Goal: Information Seeking & Learning: Learn about a topic

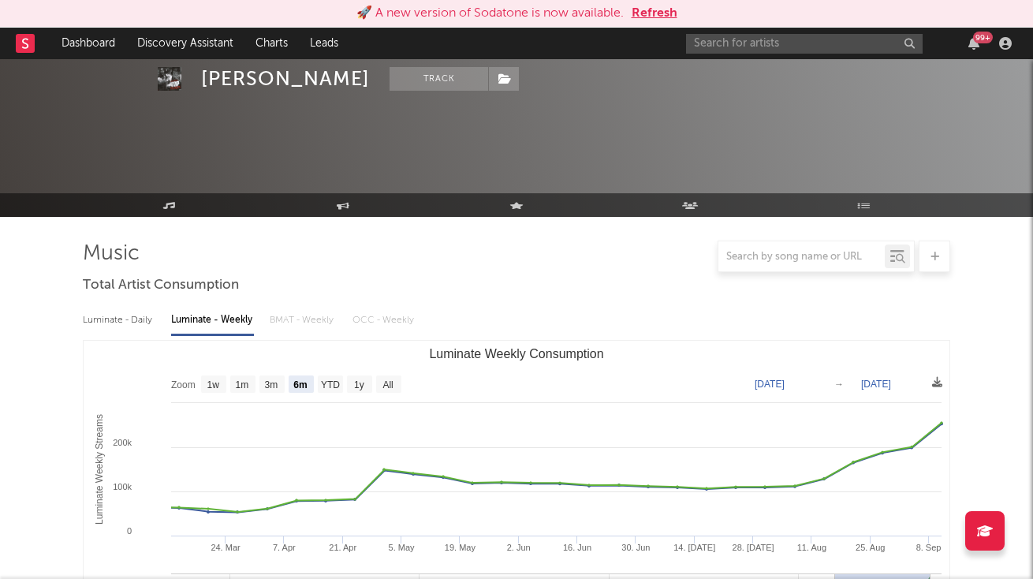
select select "6m"
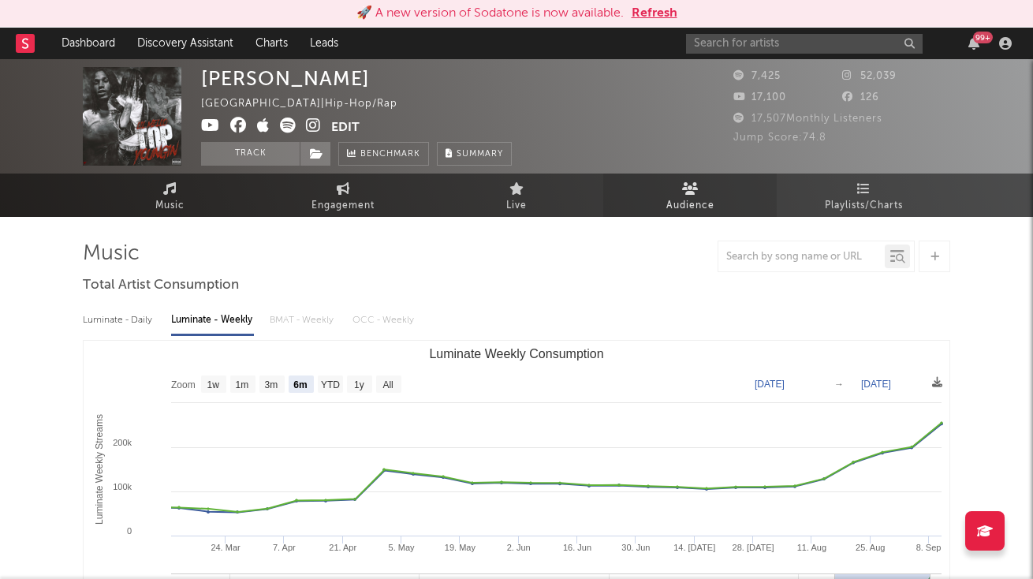
click at [678, 194] on link "Audience" at bounding box center [689, 194] width 173 height 43
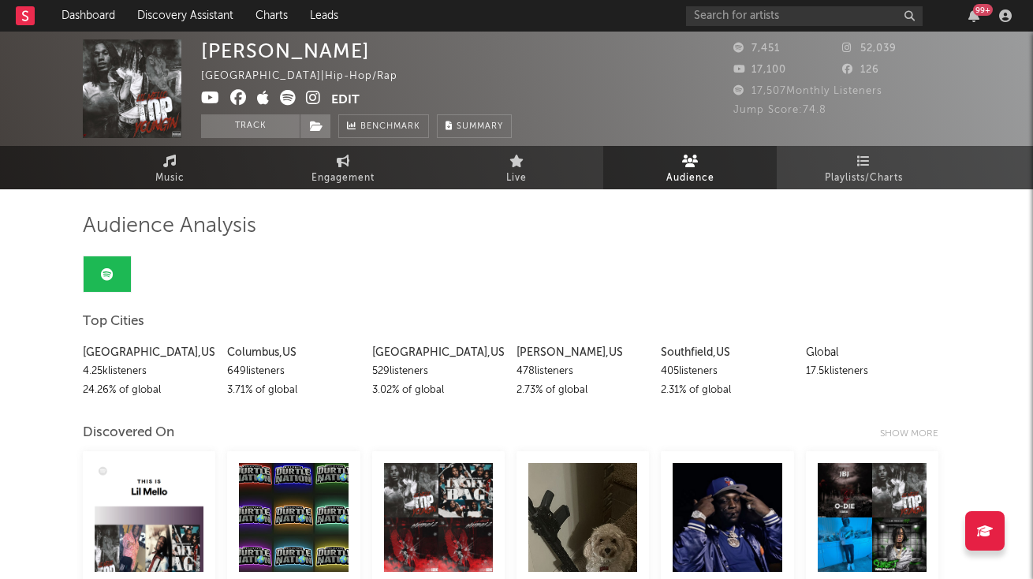
click at [274, 359] on div "Columbus , US" at bounding box center [293, 352] width 132 height 19
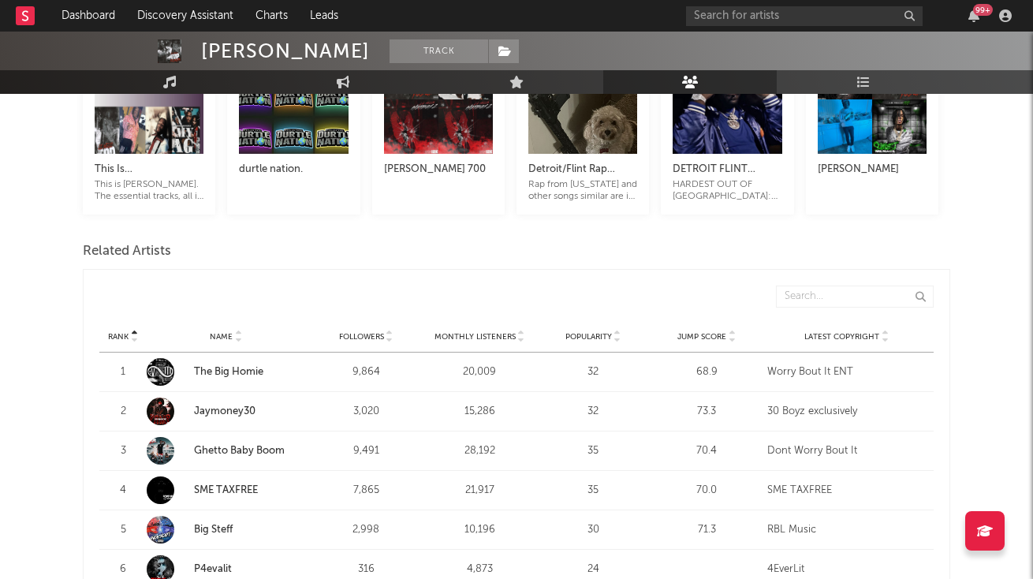
scroll to position [568, 0]
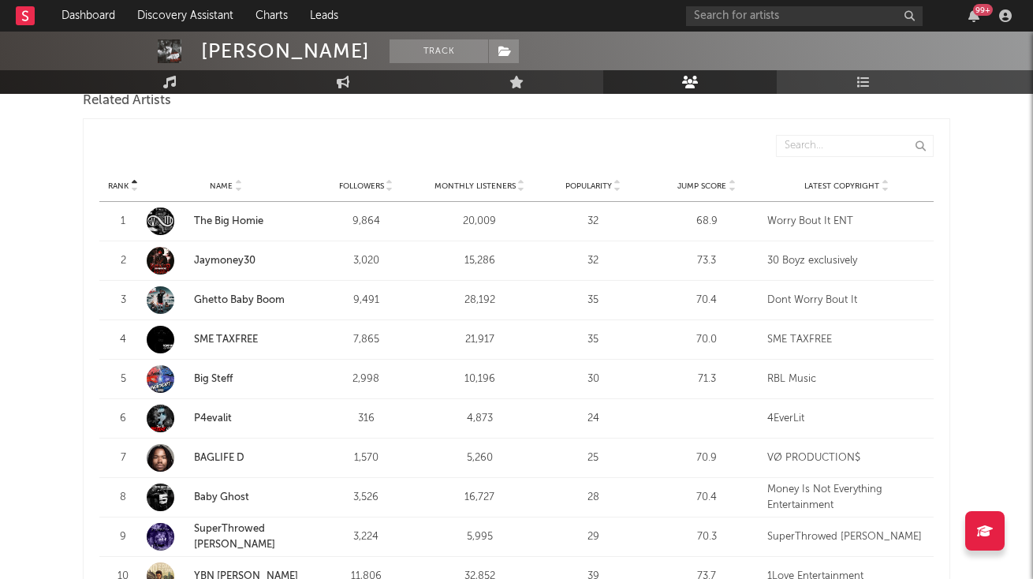
click at [732, 186] on icon at bounding box center [732, 189] width 8 height 6
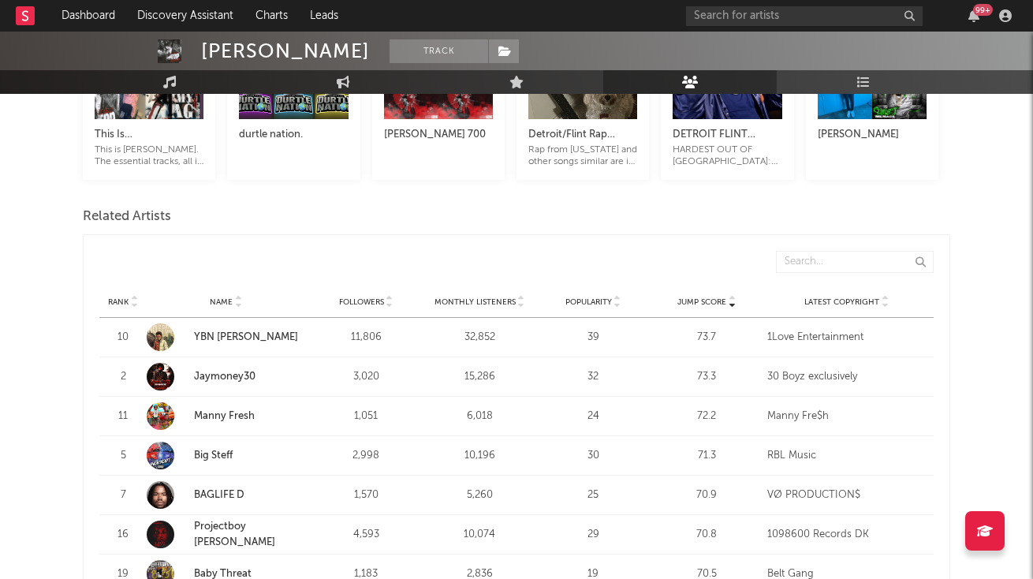
scroll to position [524, 0]
